Goal: Task Accomplishment & Management: Manage account settings

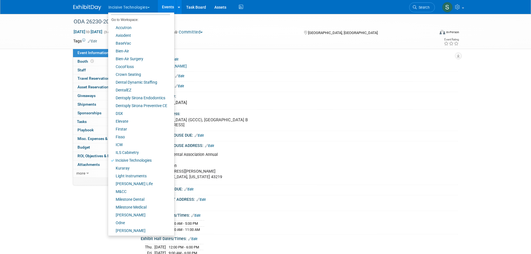
scroll to position [39, 0]
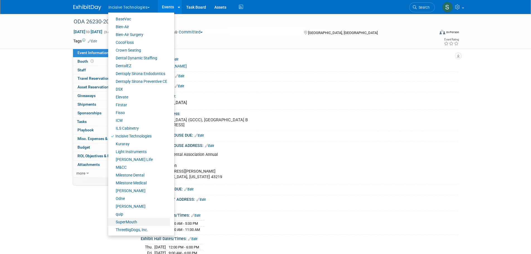
click at [131, 222] on link "SuperMouth" at bounding box center [139, 222] width 62 height 8
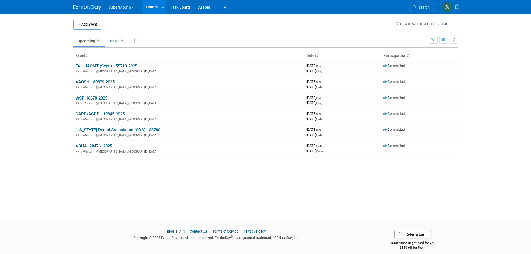
click at [98, 113] on link "CAPD/ACDP - 19845-2025" at bounding box center [100, 113] width 49 height 5
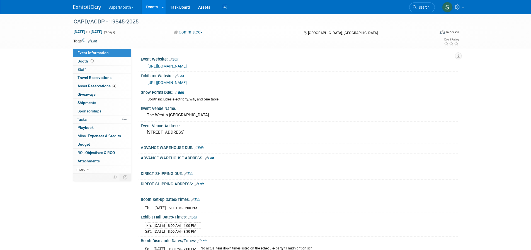
click at [102, 87] on span "Asset Reservations 4" at bounding box center [96, 86] width 39 height 4
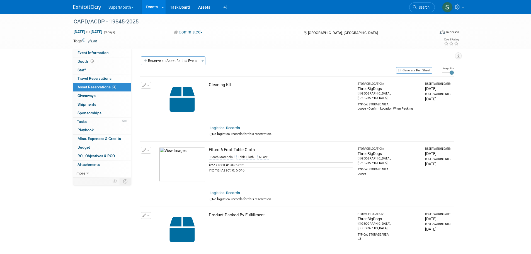
click at [149, 85] on button "button" at bounding box center [146, 85] width 10 height 7
click at [150, 111] on icon "button" at bounding box center [149, 112] width 4 height 4
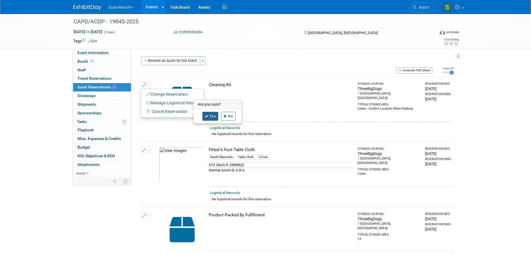
click at [208, 113] on link "Yes" at bounding box center [210, 116] width 16 height 9
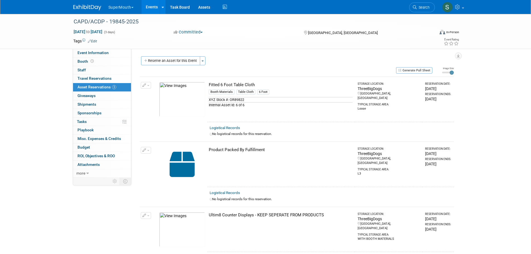
click at [147, 151] on span "button" at bounding box center [148, 150] width 2 height 1
click at [153, 174] on span "Cancel Reservation" at bounding box center [170, 176] width 36 height 4
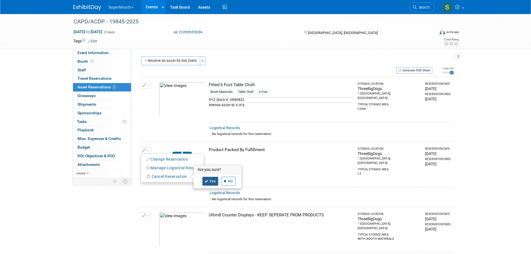
click at [205, 179] on link "Yes" at bounding box center [210, 181] width 16 height 9
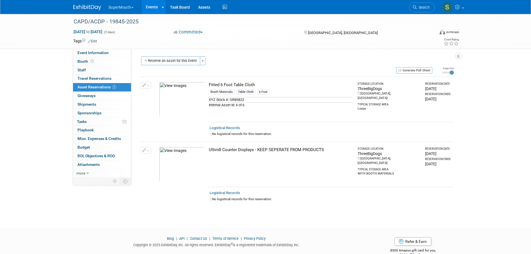
click at [147, 149] on button "button" at bounding box center [146, 150] width 10 height 7
click at [160, 174] on span "Cancel Reservation" at bounding box center [170, 176] width 36 height 4
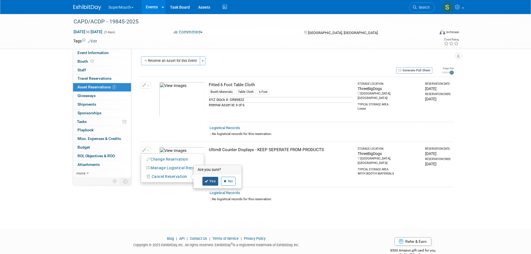
click at [208, 179] on link "Yes" at bounding box center [210, 181] width 16 height 9
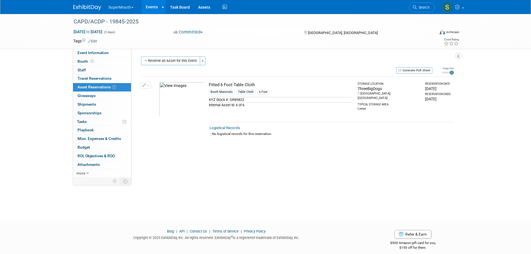
click at [183, 61] on button "Reserve an Asset for this Event" at bounding box center [170, 60] width 59 height 9
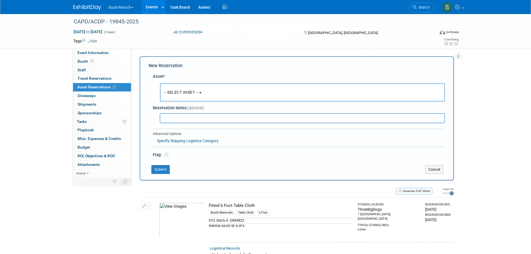
scroll to position [5, 0]
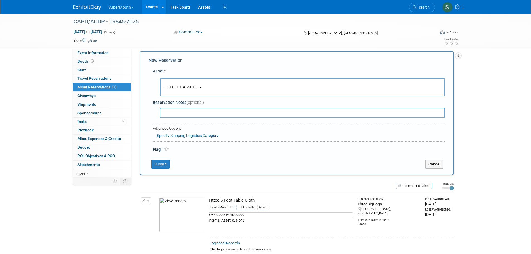
drag, startPoint x: 192, startPoint y: 83, endPoint x: 195, endPoint y: 99, distance: 16.9
click at [192, 83] on button "-- SELECT ASSET --" at bounding box center [302, 87] width 285 height 18
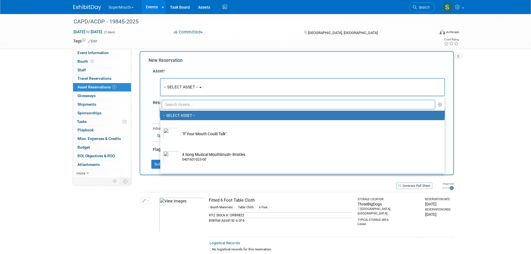
click at [203, 103] on input "text" at bounding box center [299, 104] width 274 height 9
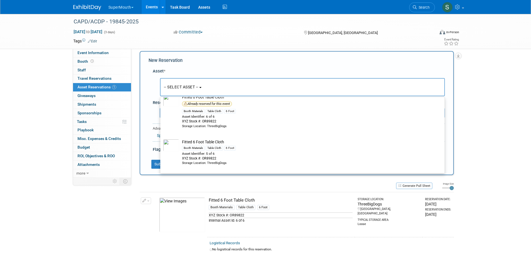
scroll to position [28, 0]
type input "fitt"
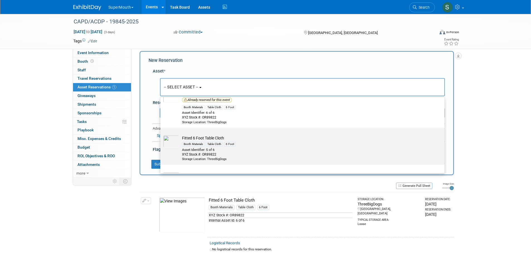
click at [228, 144] on div "6 Foot" at bounding box center [230, 144] width 12 height 4
click at [161, 134] on input "Fitted 6 Foot Table Cloth Booth Materials Table Cloth 6 Foot Asset Identifier: …" at bounding box center [159, 133] width 4 height 4
select select "10724246"
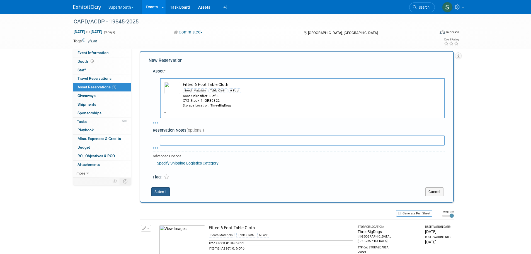
click at [164, 193] on button "Submit" at bounding box center [160, 191] width 18 height 9
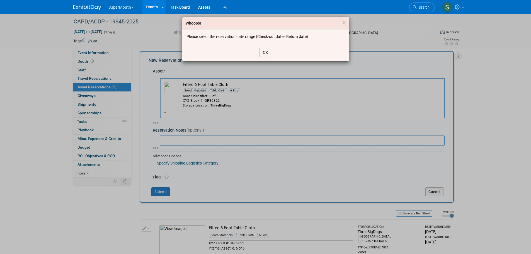
click at [265, 49] on button "OK" at bounding box center [265, 52] width 13 height 9
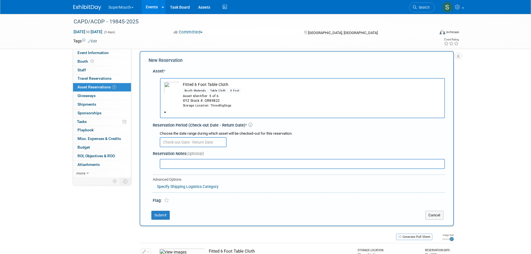
click at [189, 140] on input "text" at bounding box center [193, 142] width 67 height 10
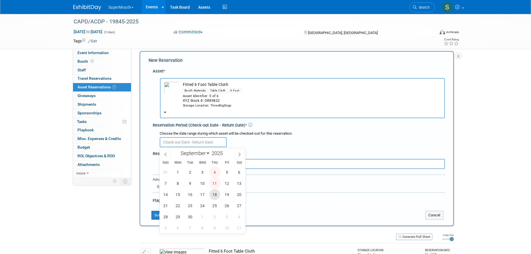
click at [213, 197] on span "18" at bounding box center [214, 194] width 11 height 11
type input "[DATE]"
click at [213, 197] on span "18" at bounding box center [214, 194] width 11 height 11
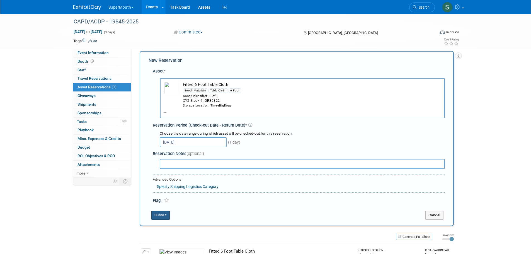
click at [164, 218] on button "Submit" at bounding box center [160, 215] width 18 height 9
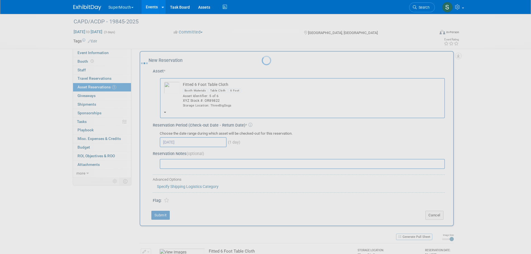
scroll to position [12, 0]
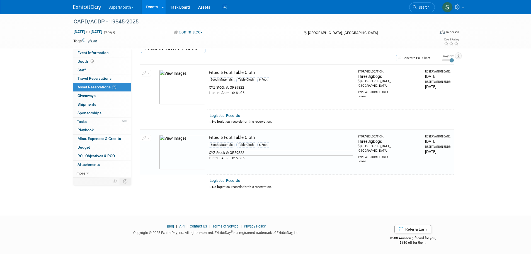
click at [422, 56] on button "Generate Pull Sheet" at bounding box center [414, 58] width 36 height 6
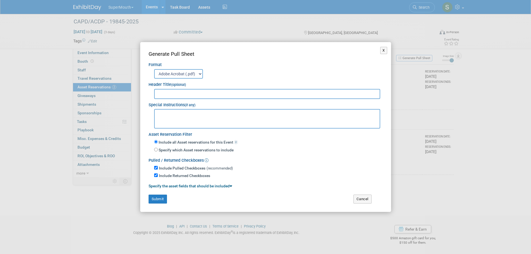
click at [182, 91] on input "text" at bounding box center [267, 94] width 226 height 10
type input "CAPD/ACPD - 19845"
click at [178, 116] on textarea at bounding box center [267, 119] width 226 height 20
type textarea "Send to [PERSON_NAME] House - she will take with. Include Return labels - Ship …"
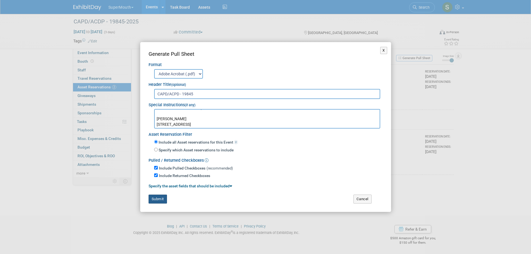
click at [160, 199] on button "Submit" at bounding box center [158, 198] width 18 height 9
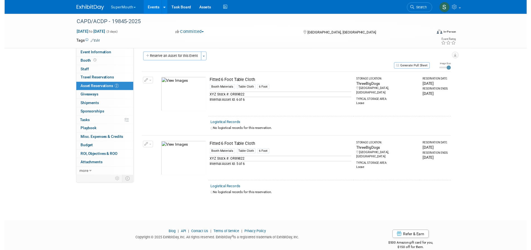
scroll to position [0, 0]
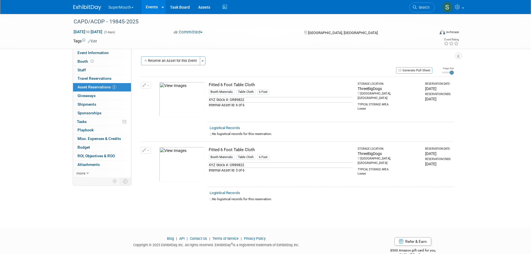
drag, startPoint x: 100, startPoint y: 52, endPoint x: 122, endPoint y: 71, distance: 29.4
click at [100, 52] on span "Event Information" at bounding box center [92, 52] width 31 height 4
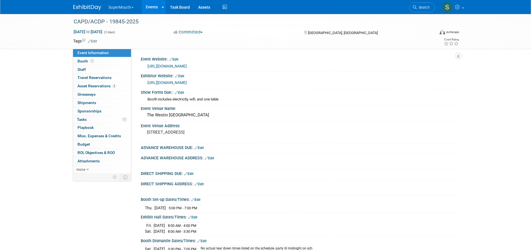
click at [214, 160] on link "Edit" at bounding box center [209, 158] width 9 height 4
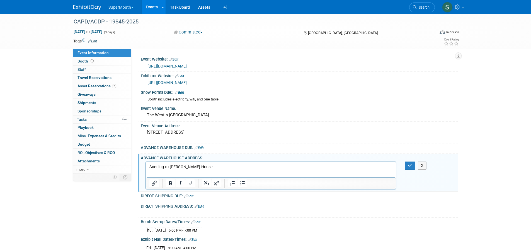
click at [162, 172] on p "Rich Text Area. Press ALT-0 for help." at bounding box center [271, 172] width 244 height 6
click at [155, 167] on p "Sneding to [PERSON_NAME] House" at bounding box center [271, 167] width 244 height 6
click at [407, 169] on button "button" at bounding box center [410, 165] width 10 height 8
click at [407, 189] on div "X" at bounding box center [299, 175] width 317 height 30
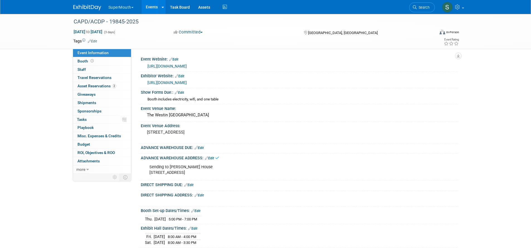
click at [406, 179] on div "Sending to [PERSON_NAME] House [STREET_ADDRESS] X" at bounding box center [299, 169] width 317 height 19
click at [153, 5] on link "Events" at bounding box center [152, 7] width 20 height 14
